Goal: Information Seeking & Learning: Learn about a topic

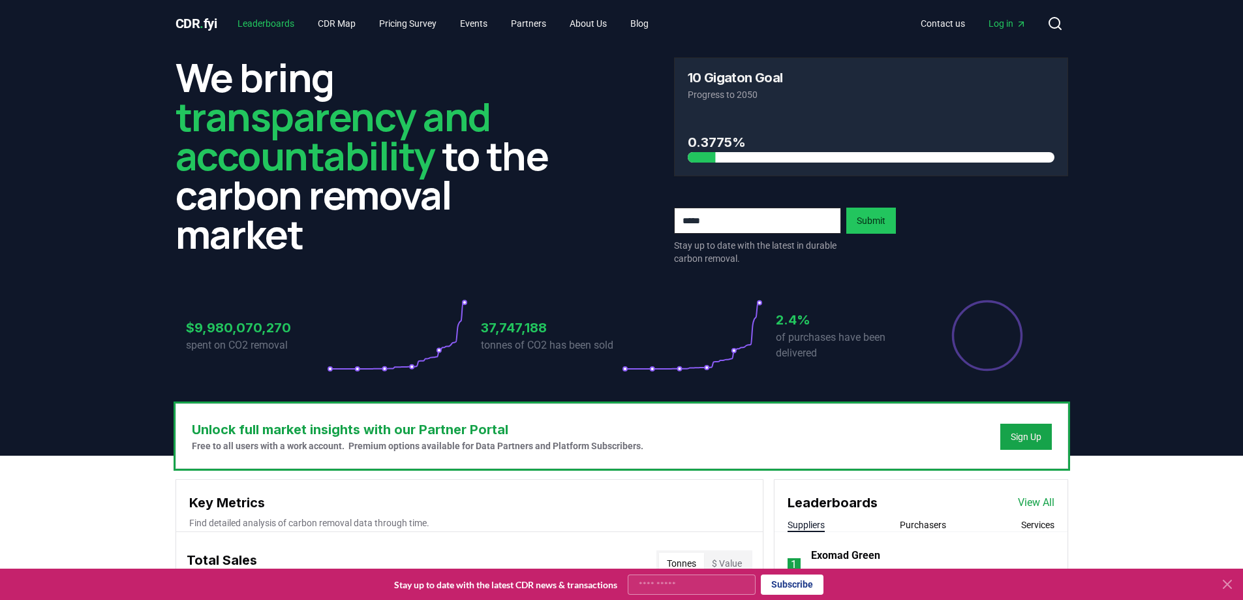
click at [271, 20] on link "Leaderboards" at bounding box center [266, 23] width 78 height 23
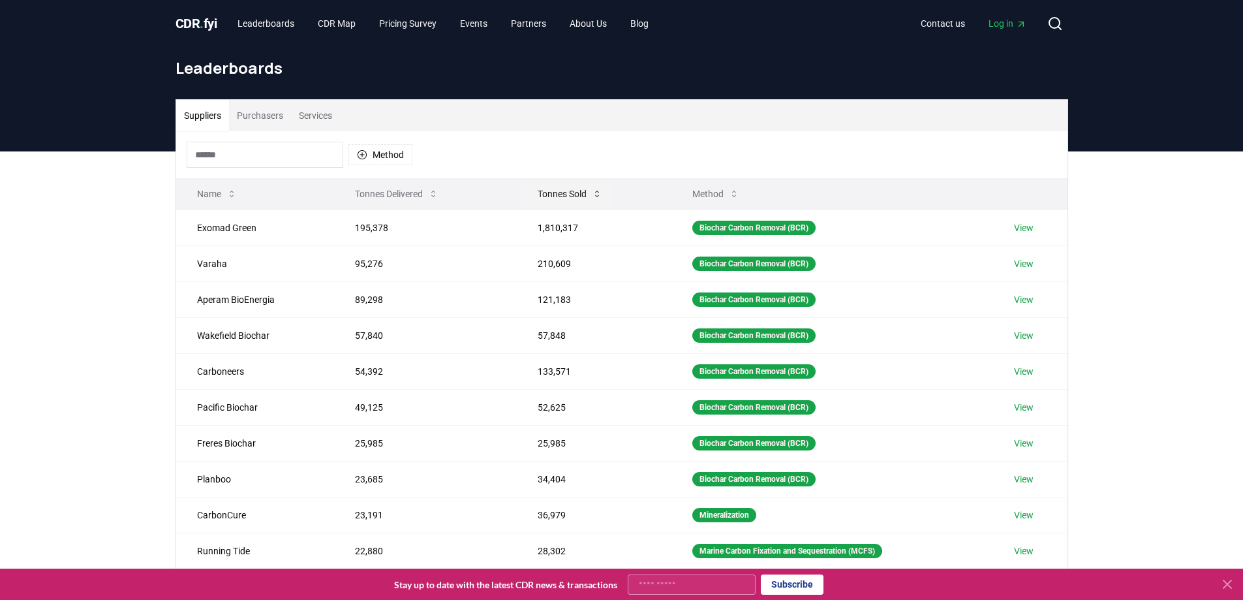
click at [551, 192] on button "Tonnes Sold" at bounding box center [569, 194] width 85 height 26
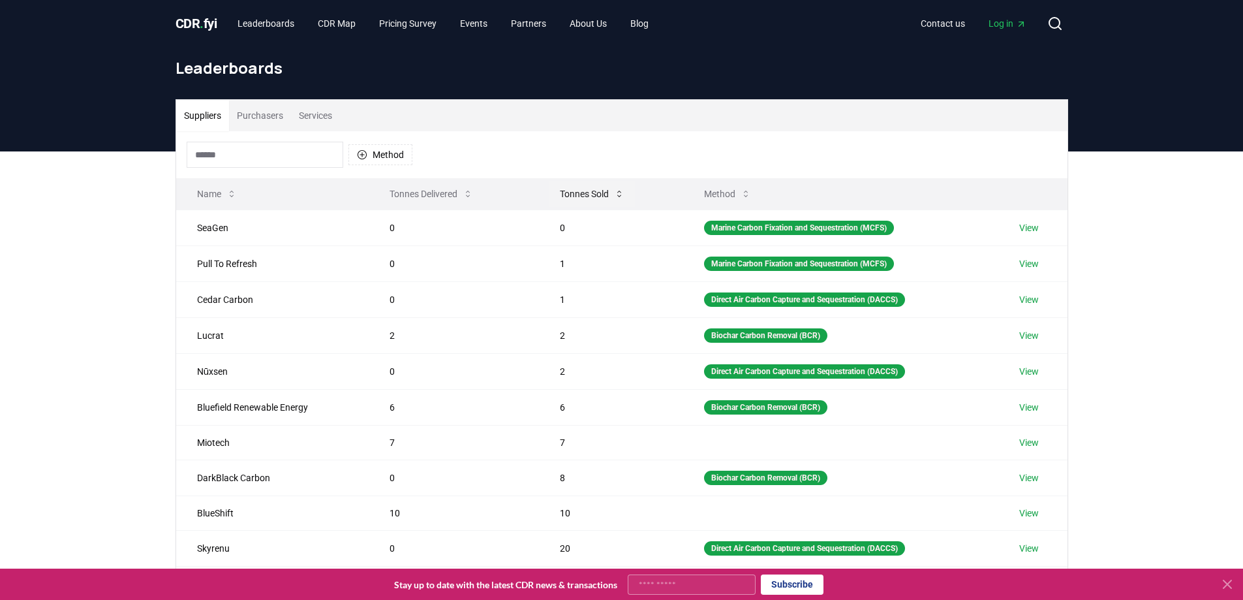
click at [551, 192] on button "Tonnes Sold" at bounding box center [591, 194] width 85 height 26
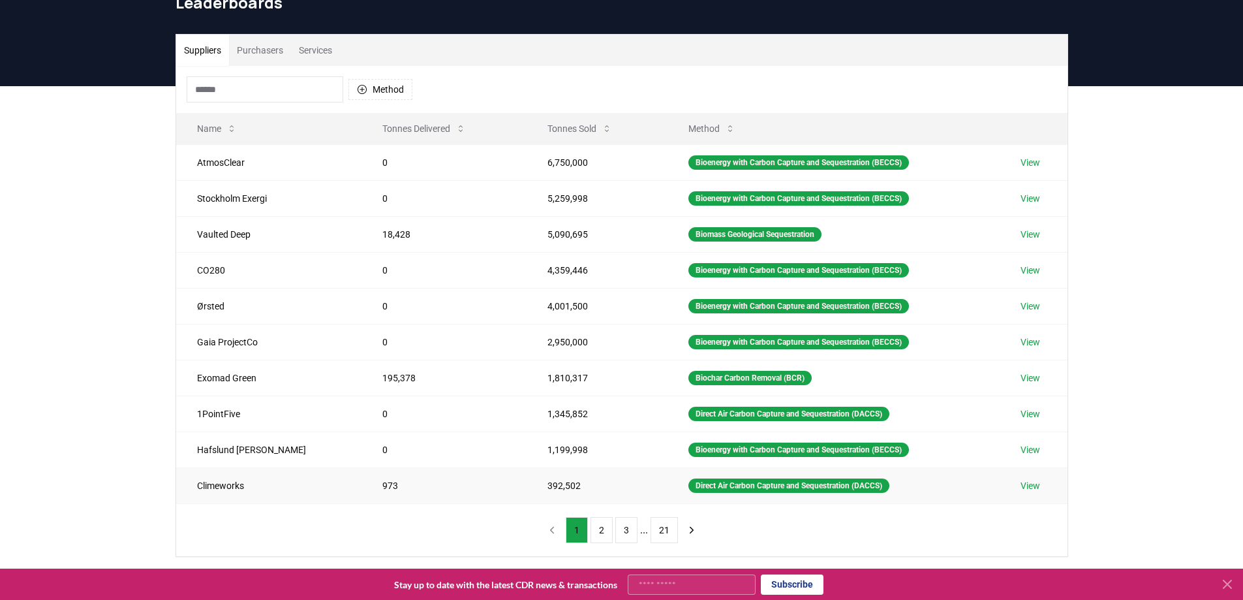
scroll to position [196, 0]
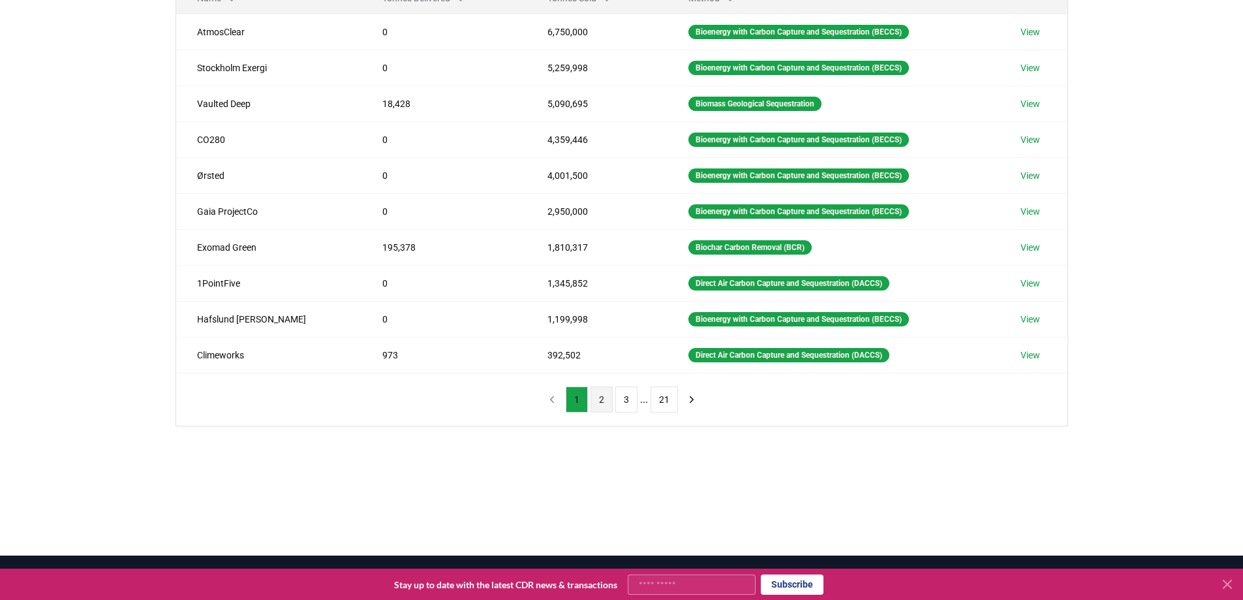
click at [598, 402] on button "2" at bounding box center [602, 399] width 22 height 26
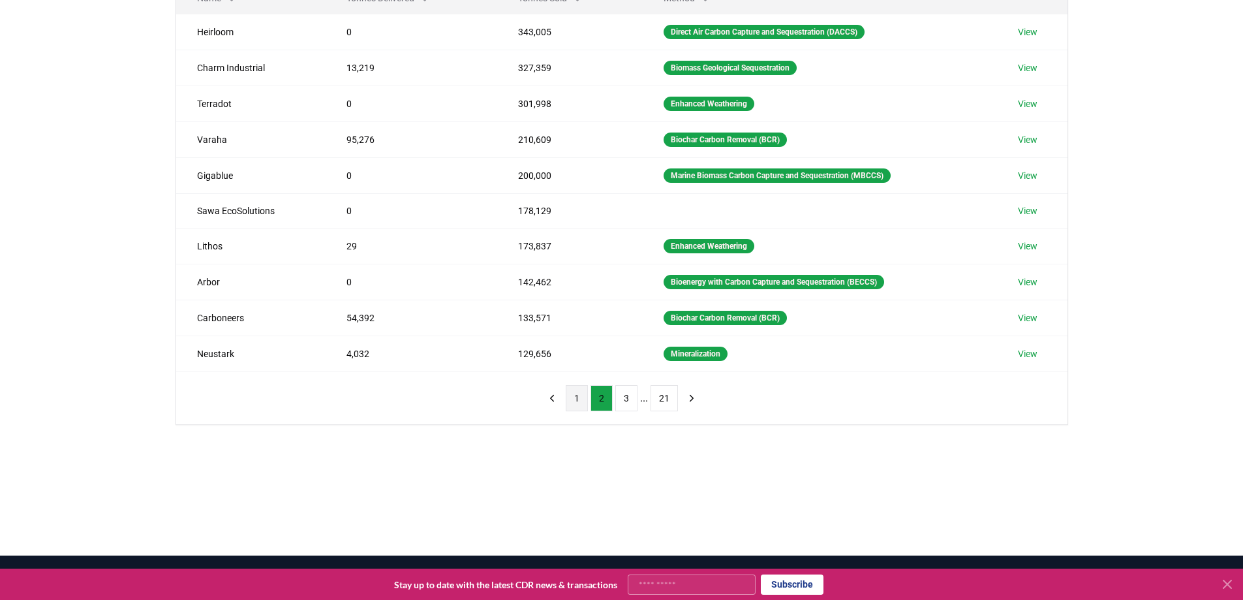
click at [585, 406] on button "1" at bounding box center [577, 398] width 22 height 26
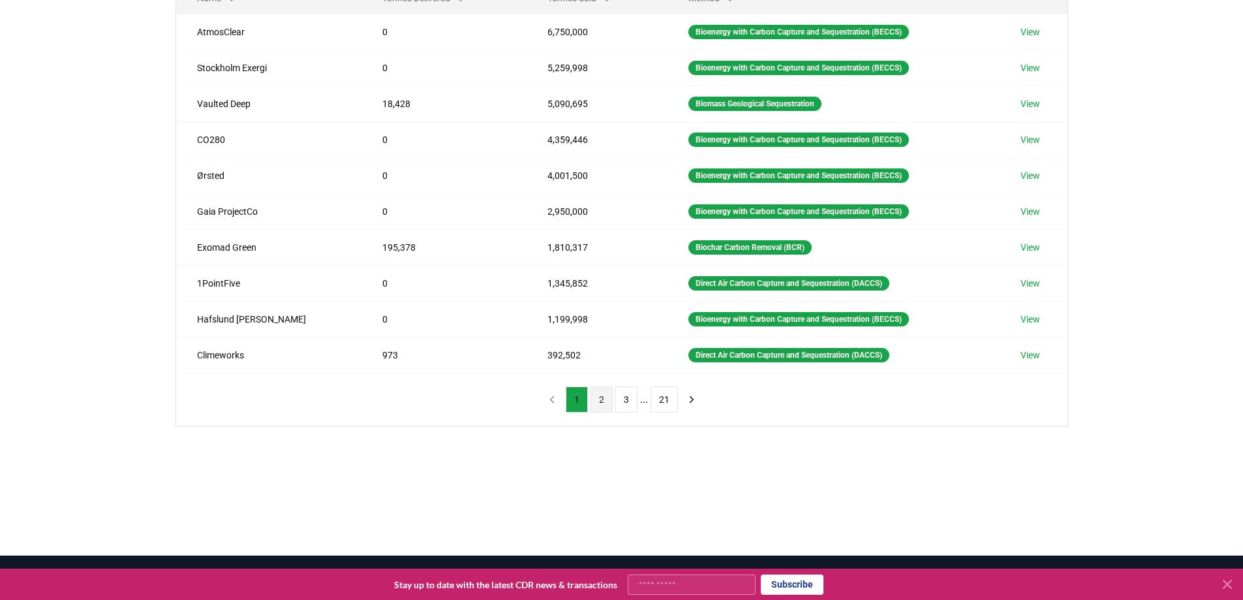
click at [606, 393] on button "2" at bounding box center [602, 399] width 22 height 26
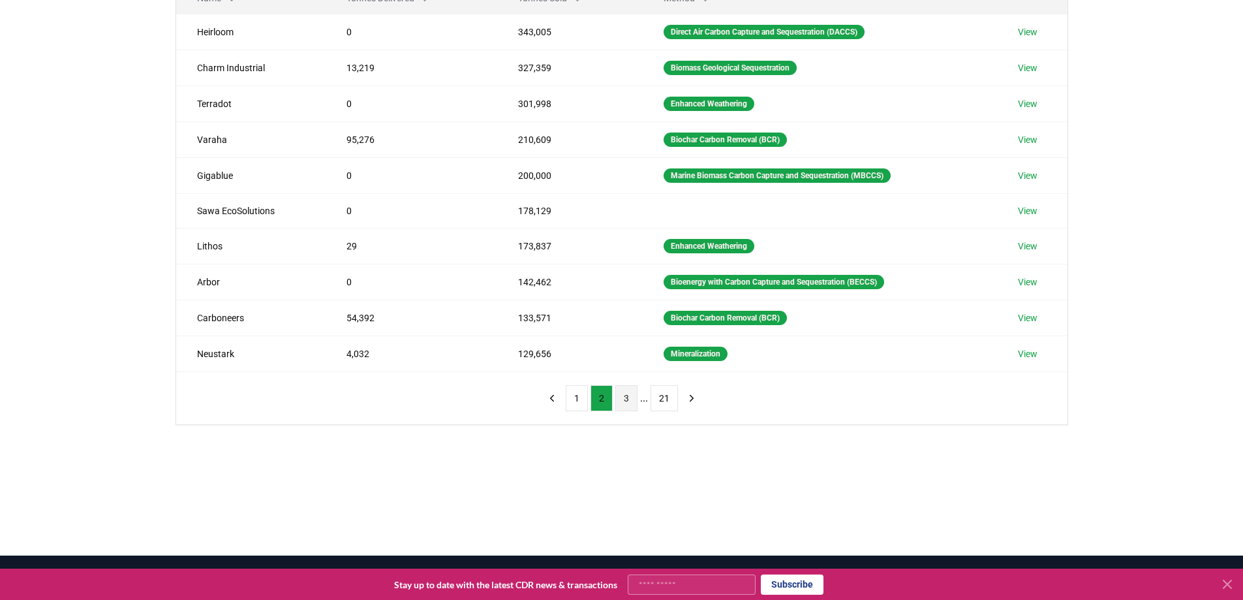
click at [630, 402] on button "3" at bounding box center [626, 398] width 22 height 26
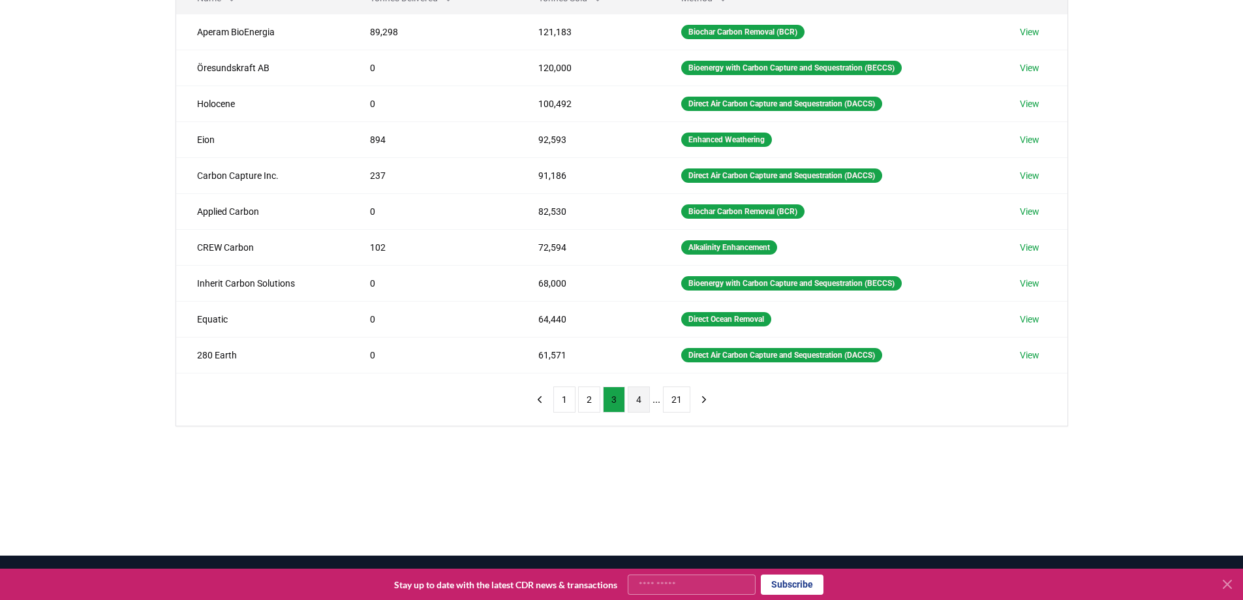
click at [646, 403] on button "4" at bounding box center [639, 399] width 22 height 26
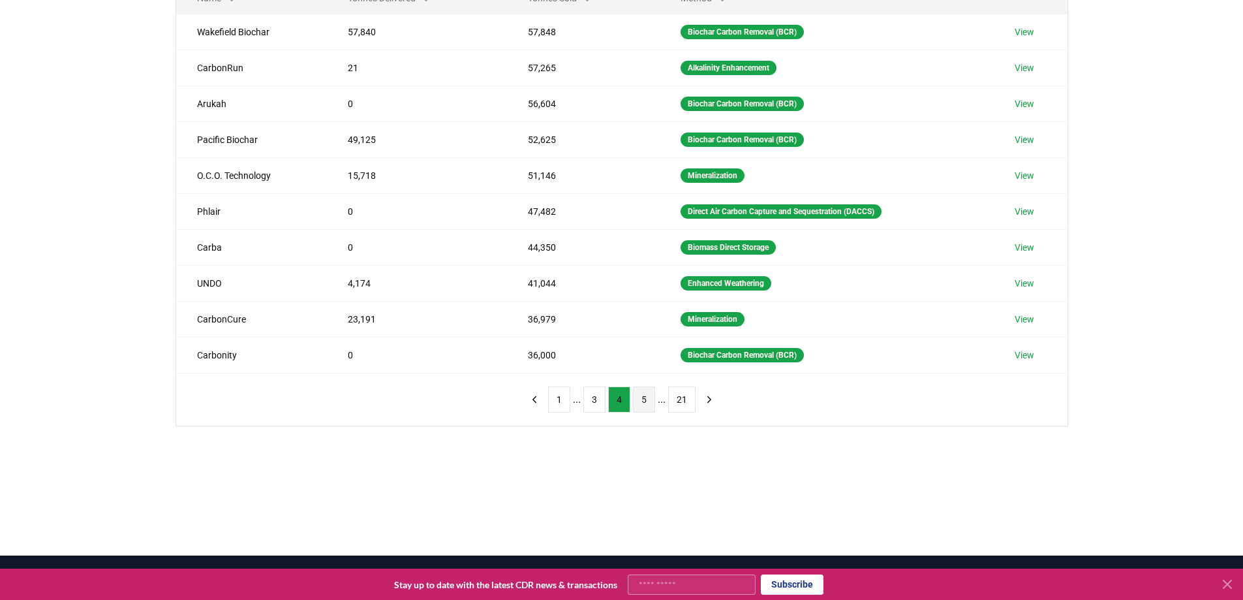
click at [647, 405] on button "5" at bounding box center [644, 399] width 22 height 26
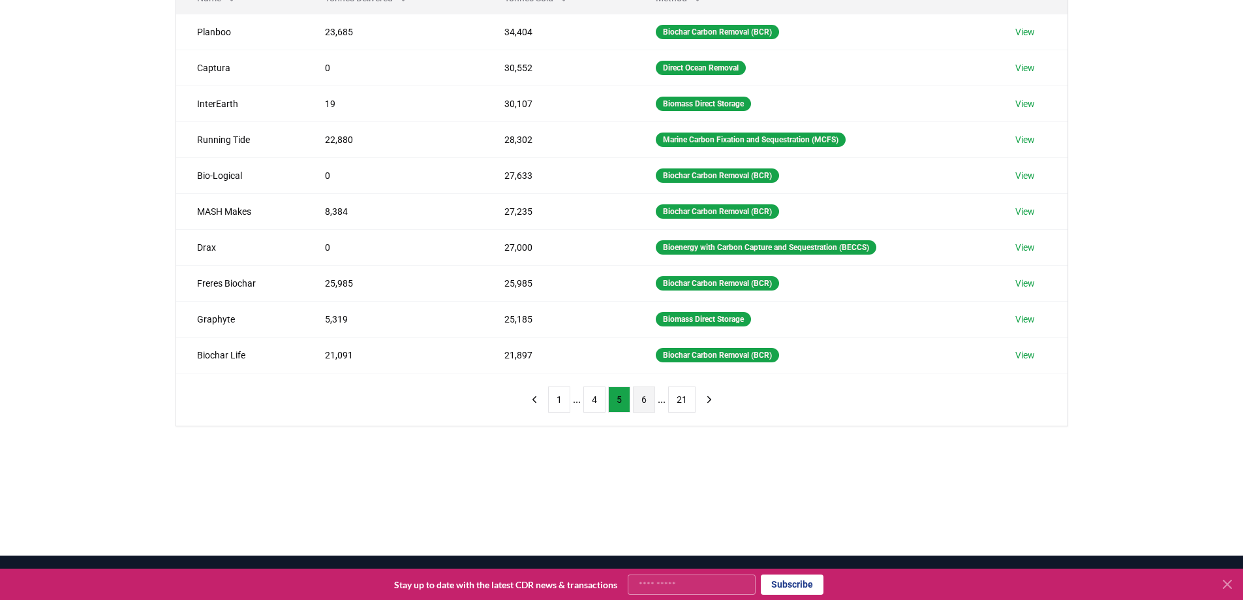
click at [634, 403] on button "6" at bounding box center [644, 399] width 22 height 26
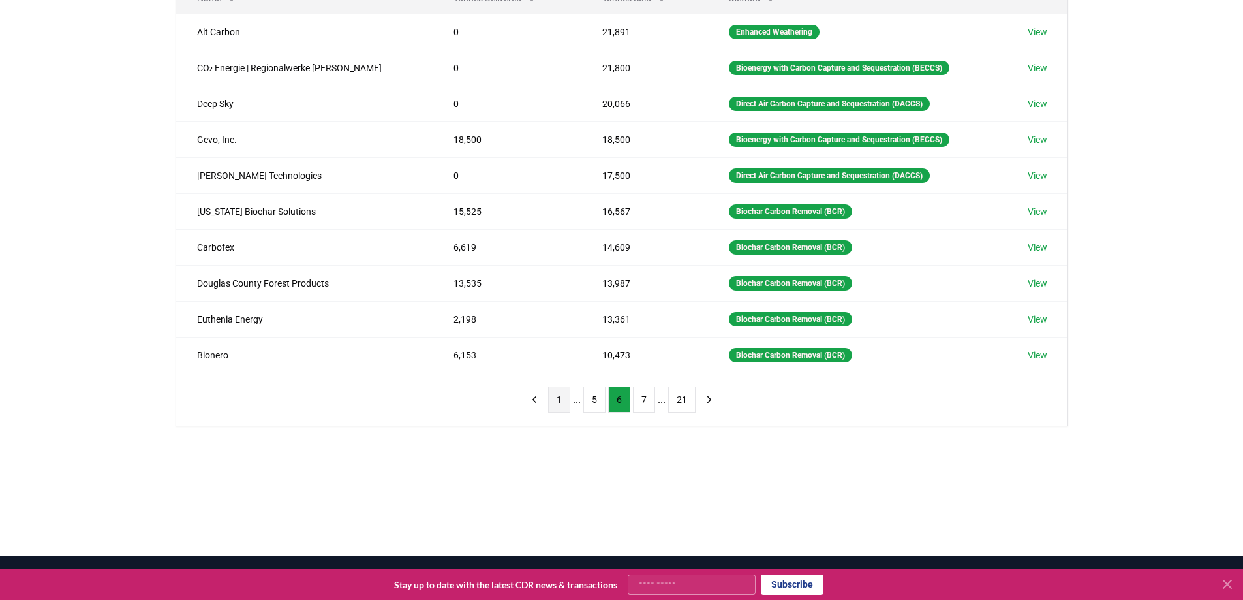
click at [566, 401] on button "1" at bounding box center [559, 399] width 22 height 26
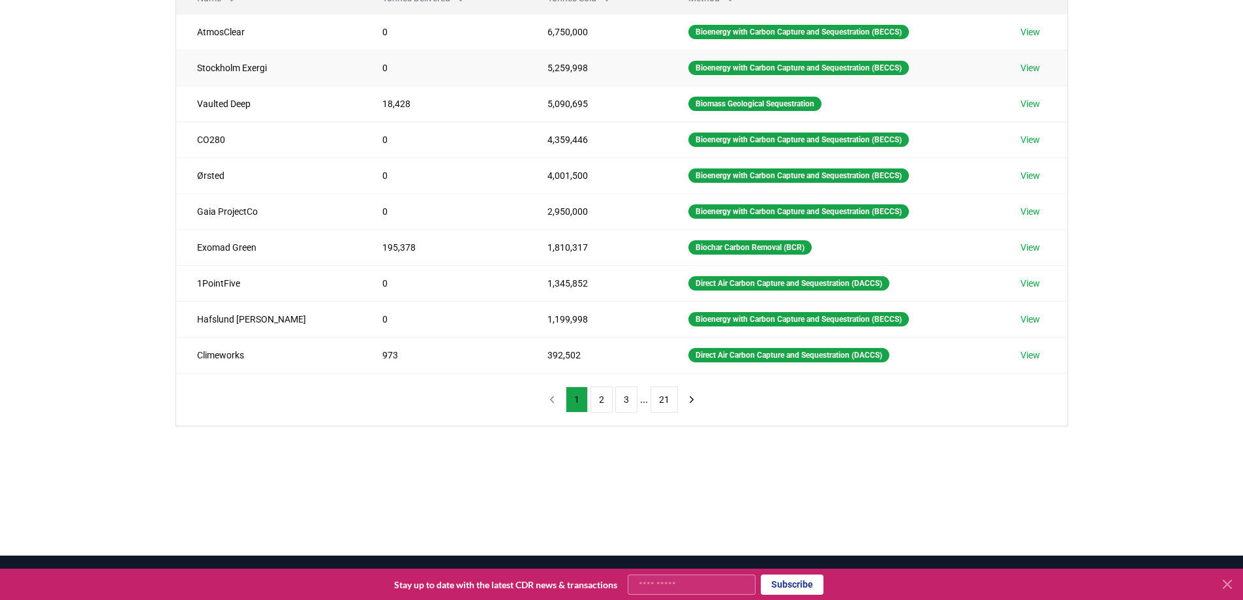
scroll to position [0, 0]
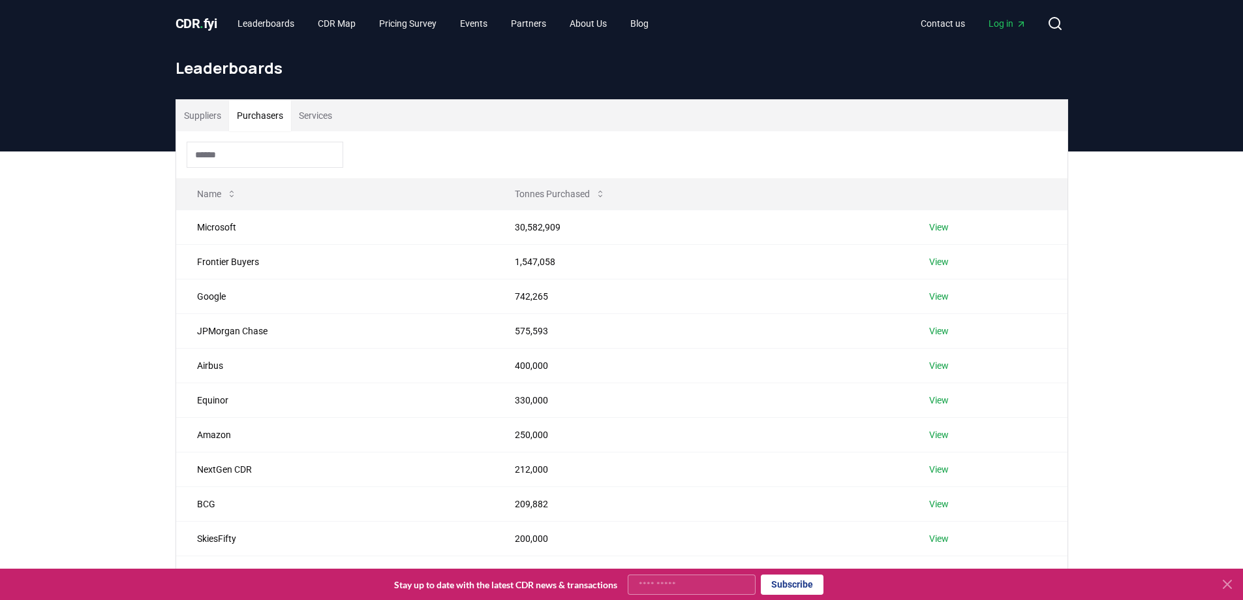
click at [262, 115] on button "Purchasers" at bounding box center [260, 115] width 62 height 31
click at [207, 123] on button "Suppliers" at bounding box center [202, 115] width 53 height 31
